Goal: Check status: Check status

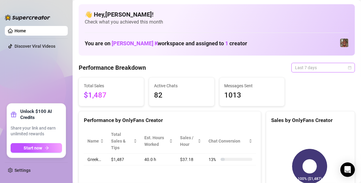
click at [309, 69] on span "Last 7 days" at bounding box center [323, 67] width 56 height 9
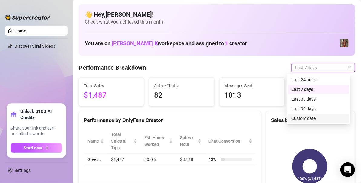
click at [309, 117] on div "Custom date" at bounding box center [318, 118] width 54 height 7
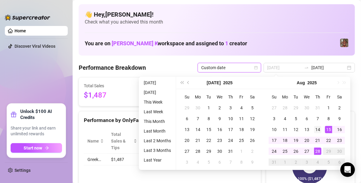
type input "[DATE]"
click at [319, 129] on div "14" at bounding box center [317, 129] width 7 height 7
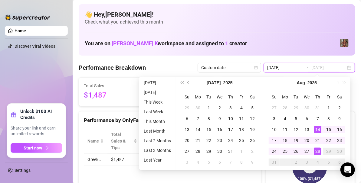
type input "[DATE]"
click at [318, 149] on div "28" at bounding box center [317, 151] width 7 height 7
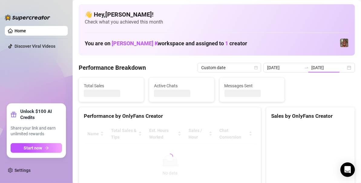
type input "[DATE]"
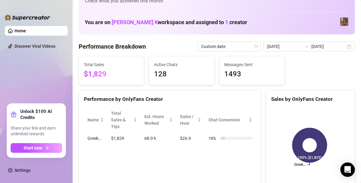
scroll to position [22, 0]
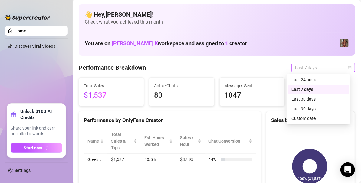
click at [297, 68] on span "Last 7 days" at bounding box center [323, 67] width 56 height 9
click at [303, 117] on div "Custom date" at bounding box center [318, 118] width 54 height 7
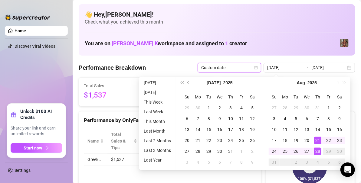
type input "[DATE]"
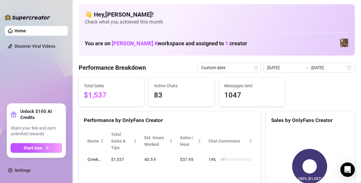
click at [226, 41] on div "You are on [PERSON_NAME] K workspace and assigned to 1 creator" at bounding box center [217, 43] width 264 height 13
click at [246, 70] on span "Custom date" at bounding box center [229, 67] width 56 height 9
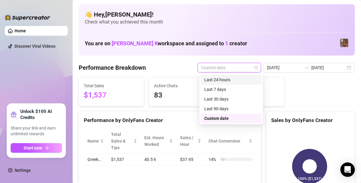
click at [227, 83] on div "Last 24 hours" at bounding box center [231, 79] width 54 height 7
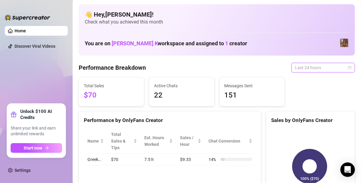
click at [298, 69] on span "Last 24 hours" at bounding box center [323, 67] width 56 height 9
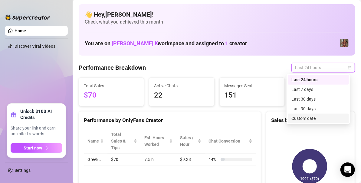
click at [296, 117] on div "Custom date" at bounding box center [318, 118] width 54 height 7
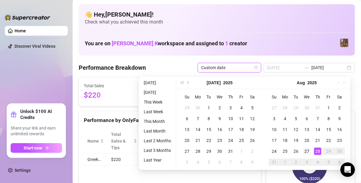
type input "[DATE]"
click at [306, 151] on div "27" at bounding box center [306, 151] width 7 height 7
click at [318, 150] on div "28" at bounding box center [317, 151] width 7 height 7
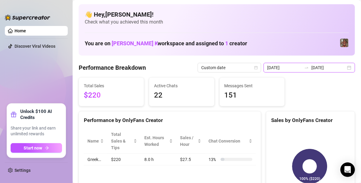
click at [312, 68] on input "[DATE]" at bounding box center [328, 67] width 34 height 7
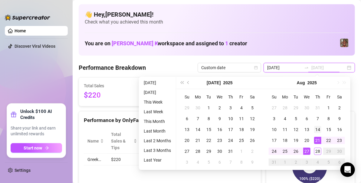
type input "[DATE]"
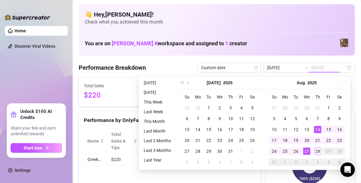
click at [317, 131] on div "14" at bounding box center [317, 129] width 7 height 7
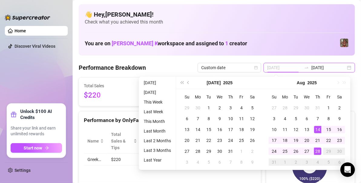
type input "[DATE]"
click at [318, 148] on div "28" at bounding box center [317, 151] width 7 height 7
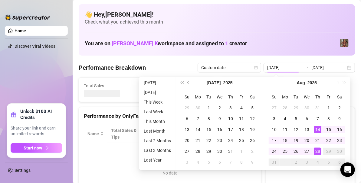
type input "[DATE]"
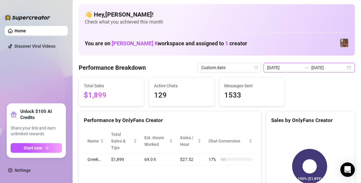
click at [313, 70] on input "[DATE]" at bounding box center [328, 67] width 34 height 7
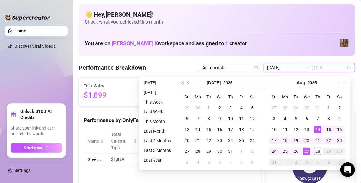
type input "[DATE]"
click at [307, 151] on div "27" at bounding box center [306, 151] width 7 height 7
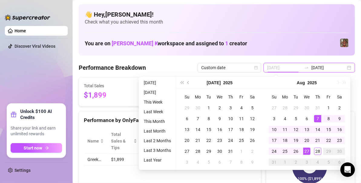
type input "[DATE]"
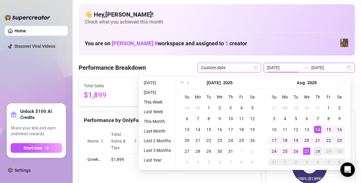
type input "[DATE]"
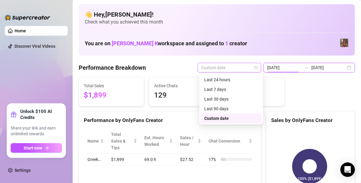
click at [230, 68] on span "Custom date" at bounding box center [229, 67] width 56 height 9
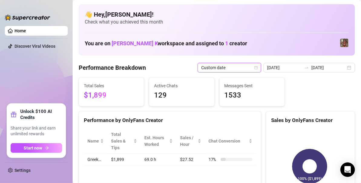
click at [230, 68] on span "Custom date" at bounding box center [229, 67] width 56 height 9
click at [217, 67] on span "Custom date" at bounding box center [229, 67] width 56 height 9
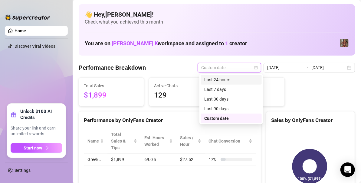
click at [217, 76] on div "Last 24 hours" at bounding box center [230, 80] width 61 height 10
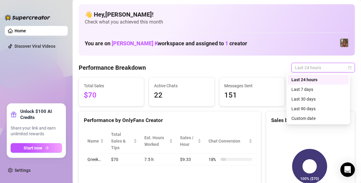
click at [302, 65] on span "Last 24 hours" at bounding box center [323, 67] width 56 height 9
click at [301, 120] on div "Custom date" at bounding box center [318, 118] width 54 height 7
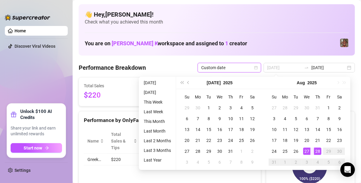
type input "[DATE]"
click at [306, 150] on div "27" at bounding box center [306, 151] width 7 height 7
click at [318, 152] on div "28" at bounding box center [317, 151] width 7 height 7
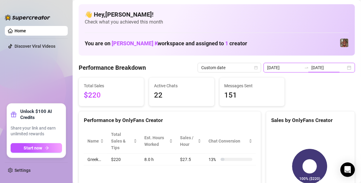
click at [326, 67] on input "[DATE]" at bounding box center [328, 67] width 34 height 7
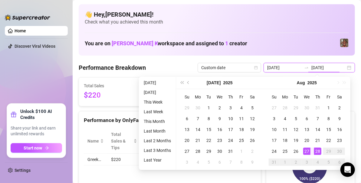
type input "[DATE]"
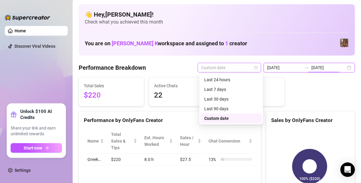
click at [233, 68] on span "Custom date" at bounding box center [229, 67] width 56 height 9
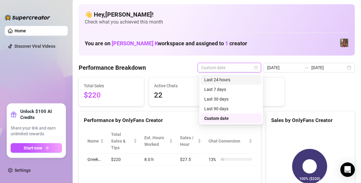
click at [226, 82] on div "Last 24 hours" at bounding box center [231, 79] width 54 height 7
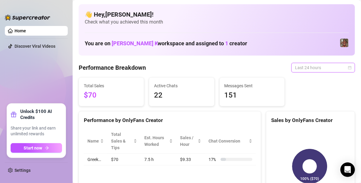
click at [326, 67] on span "Last 24 hours" at bounding box center [323, 67] width 56 height 9
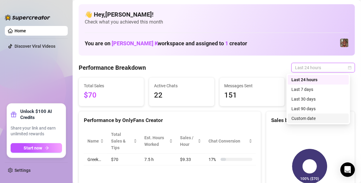
click at [301, 121] on div "Custom date" at bounding box center [318, 118] width 54 height 7
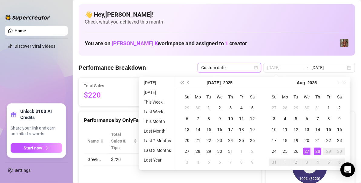
type input "[DATE]"
click at [315, 149] on div "28" at bounding box center [317, 151] width 7 height 7
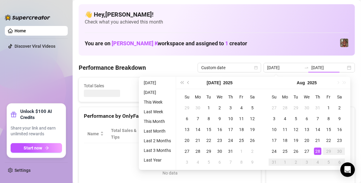
type input "[DATE]"
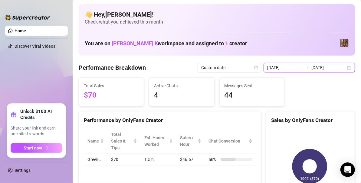
click at [331, 69] on input "[DATE]" at bounding box center [328, 67] width 34 height 7
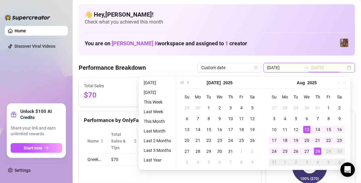
type input "[DATE]"
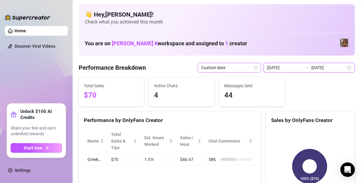
click at [252, 65] on span "Custom date" at bounding box center [229, 67] width 56 height 9
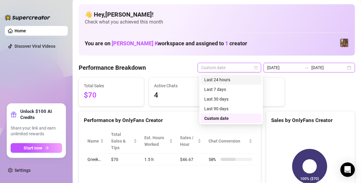
click at [298, 70] on input "[DATE]" at bounding box center [284, 67] width 34 height 7
click at [343, 67] on div "[DATE] [DATE]" at bounding box center [308, 68] width 91 height 10
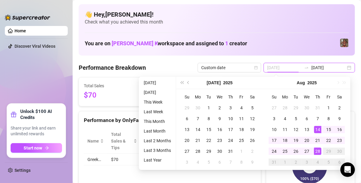
type input "[DATE]"
click at [316, 128] on div "14" at bounding box center [317, 129] width 7 height 7
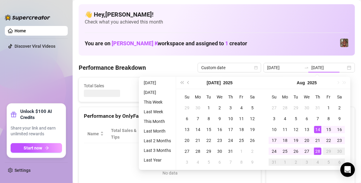
type input "[DATE]"
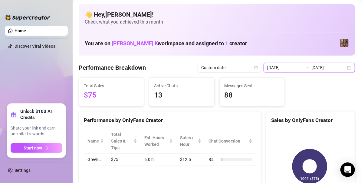
click at [323, 67] on input "[DATE]" at bounding box center [328, 67] width 34 height 7
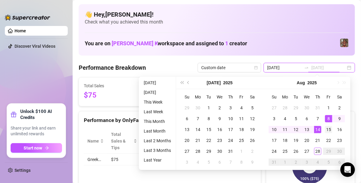
type input "[DATE]"
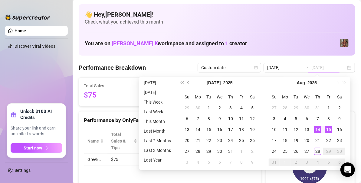
click at [329, 129] on div "15" at bounding box center [328, 129] width 7 height 7
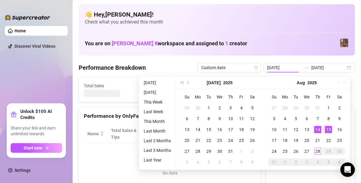
type input "[DATE]"
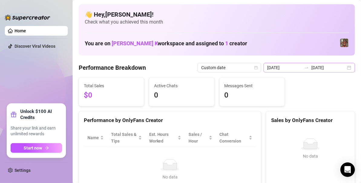
click at [309, 67] on div at bounding box center [306, 67] width 10 height 5
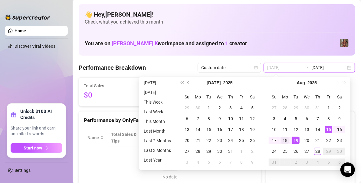
type input "[DATE]"
click at [287, 140] on div "18" at bounding box center [284, 140] width 7 height 7
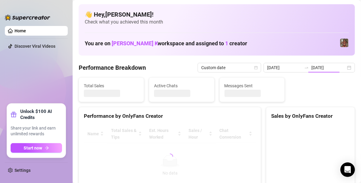
type input "[DATE]"
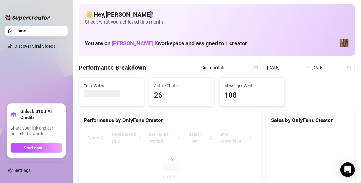
scroll to position [24, 0]
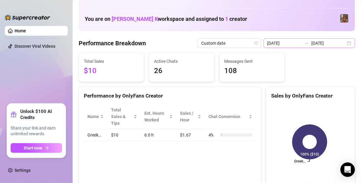
click at [344, 45] on div "[DATE] [DATE]" at bounding box center [308, 43] width 91 height 10
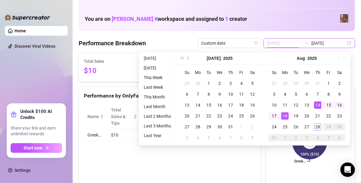
type input "[DATE]"
click at [321, 106] on td "14" at bounding box center [317, 105] width 11 height 11
type input "[DATE]"
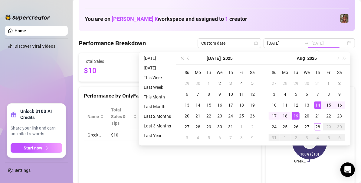
click at [293, 117] on div "19" at bounding box center [295, 115] width 7 height 7
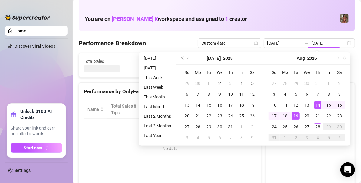
type input "[DATE]"
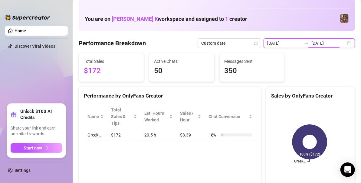
click at [333, 43] on input "[DATE]" at bounding box center [328, 43] width 34 height 7
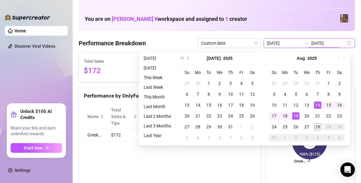
click at [344, 43] on div "[DATE] [DATE]" at bounding box center [308, 43] width 91 height 10
type input "[DATE]"
click at [288, 117] on div "18" at bounding box center [284, 115] width 7 height 7
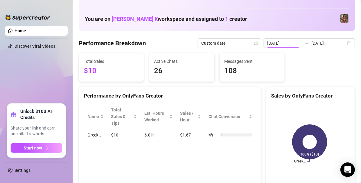
type input "[DATE]"
click at [343, 44] on div "[DATE] [DATE]" at bounding box center [308, 43] width 91 height 10
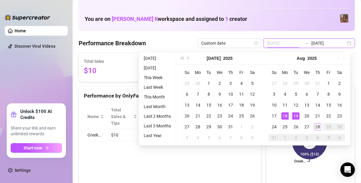
type input "[DATE]"
click at [297, 114] on div "19" at bounding box center [295, 115] width 7 height 7
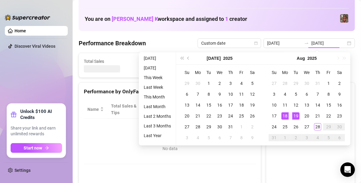
type input "[DATE]"
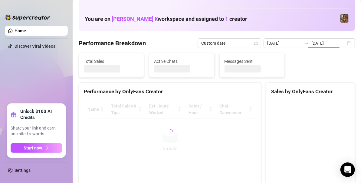
click at [287, 115] on canvas at bounding box center [309, 145] width 77 height 91
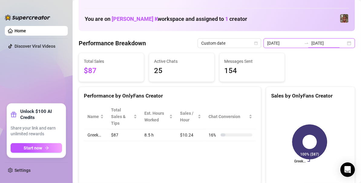
click at [331, 44] on input "[DATE]" at bounding box center [328, 43] width 34 height 7
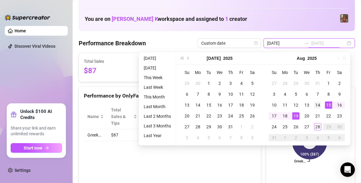
type input "[DATE]"
click at [317, 108] on div "14" at bounding box center [317, 105] width 7 height 7
type input "[DATE]"
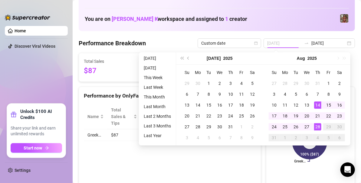
click at [319, 128] on div "28" at bounding box center [317, 126] width 7 height 7
type input "[DATE]"
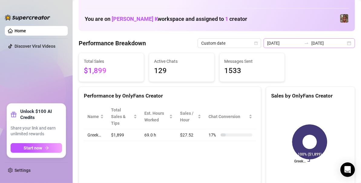
click at [343, 44] on div "[DATE] [DATE]" at bounding box center [308, 43] width 91 height 10
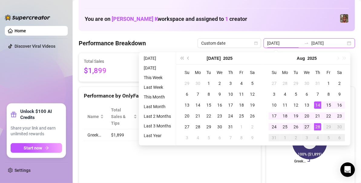
type input "[DATE]"
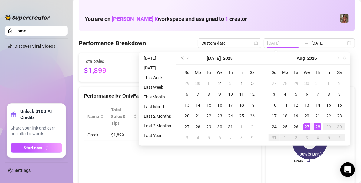
click at [307, 126] on div "27" at bounding box center [306, 126] width 7 height 7
click at [318, 126] on div "28" at bounding box center [317, 126] width 7 height 7
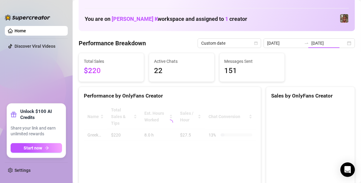
type input "[DATE]"
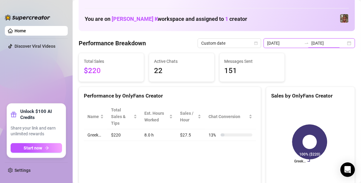
click at [278, 44] on input "[DATE]" at bounding box center [284, 43] width 34 height 7
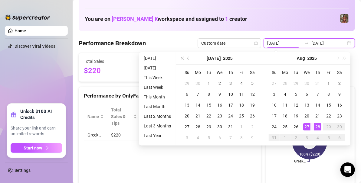
click at [311, 45] on input "[DATE]" at bounding box center [328, 43] width 34 height 7
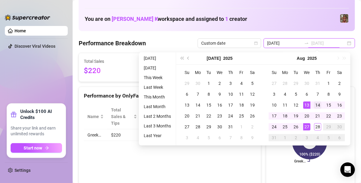
type input "[DATE]"
click at [321, 105] on td "14" at bounding box center [317, 105] width 11 height 11
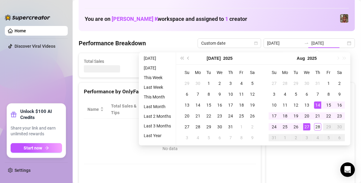
type input "[DATE]"
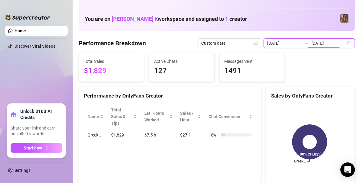
click at [317, 44] on input "[DATE]" at bounding box center [328, 43] width 34 height 7
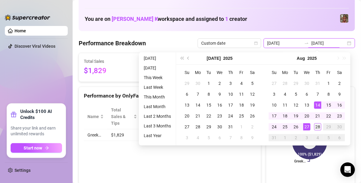
type input "[DATE]"
click at [317, 129] on div "28" at bounding box center [317, 126] width 7 height 7
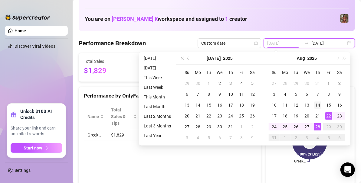
type input "[DATE]"
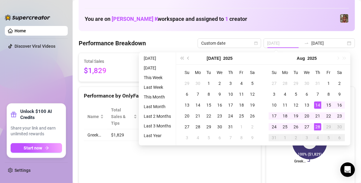
click at [320, 104] on div "14" at bounding box center [317, 105] width 7 height 7
type input "[DATE]"
